Goal: Find specific page/section: Find specific page/section

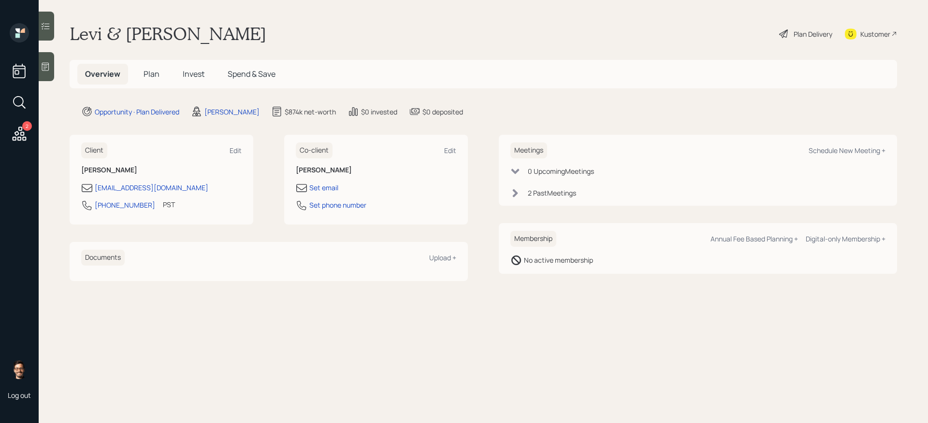
click at [148, 74] on span "Plan" at bounding box center [152, 74] width 16 height 11
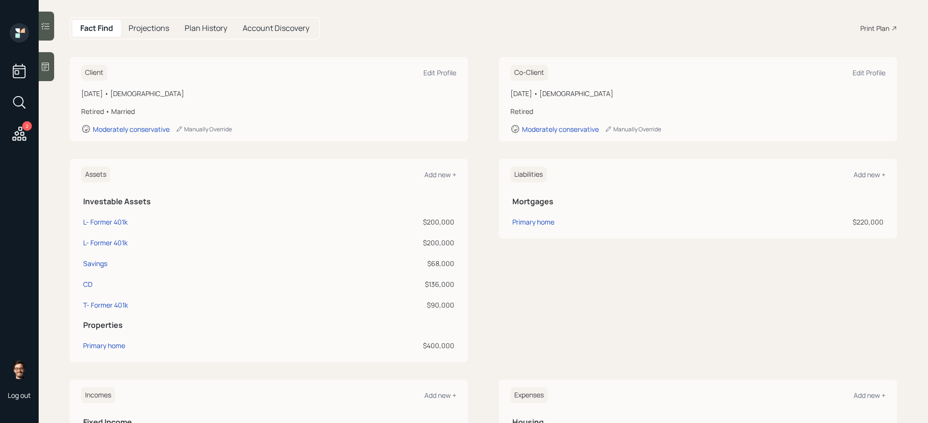
scroll to position [99, 0]
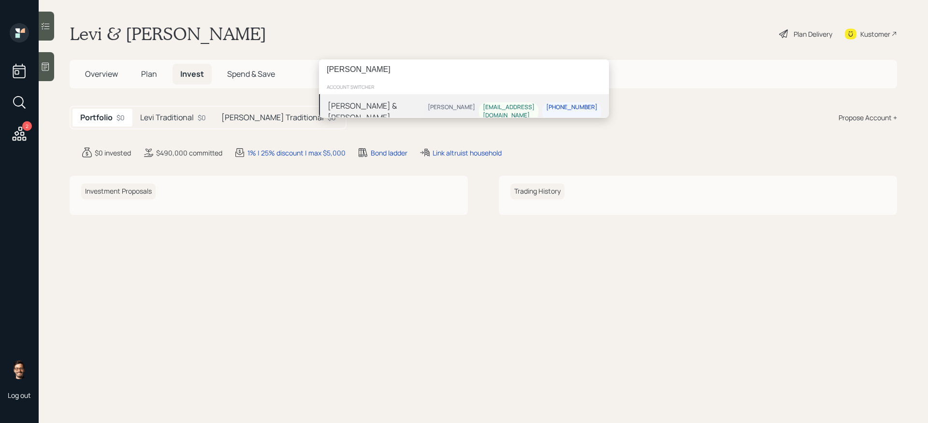
type input "[PERSON_NAME]"
click at [384, 109] on div "[PERSON_NAME] & [PERSON_NAME]" at bounding box center [376, 111] width 96 height 23
